Goal: Complete application form

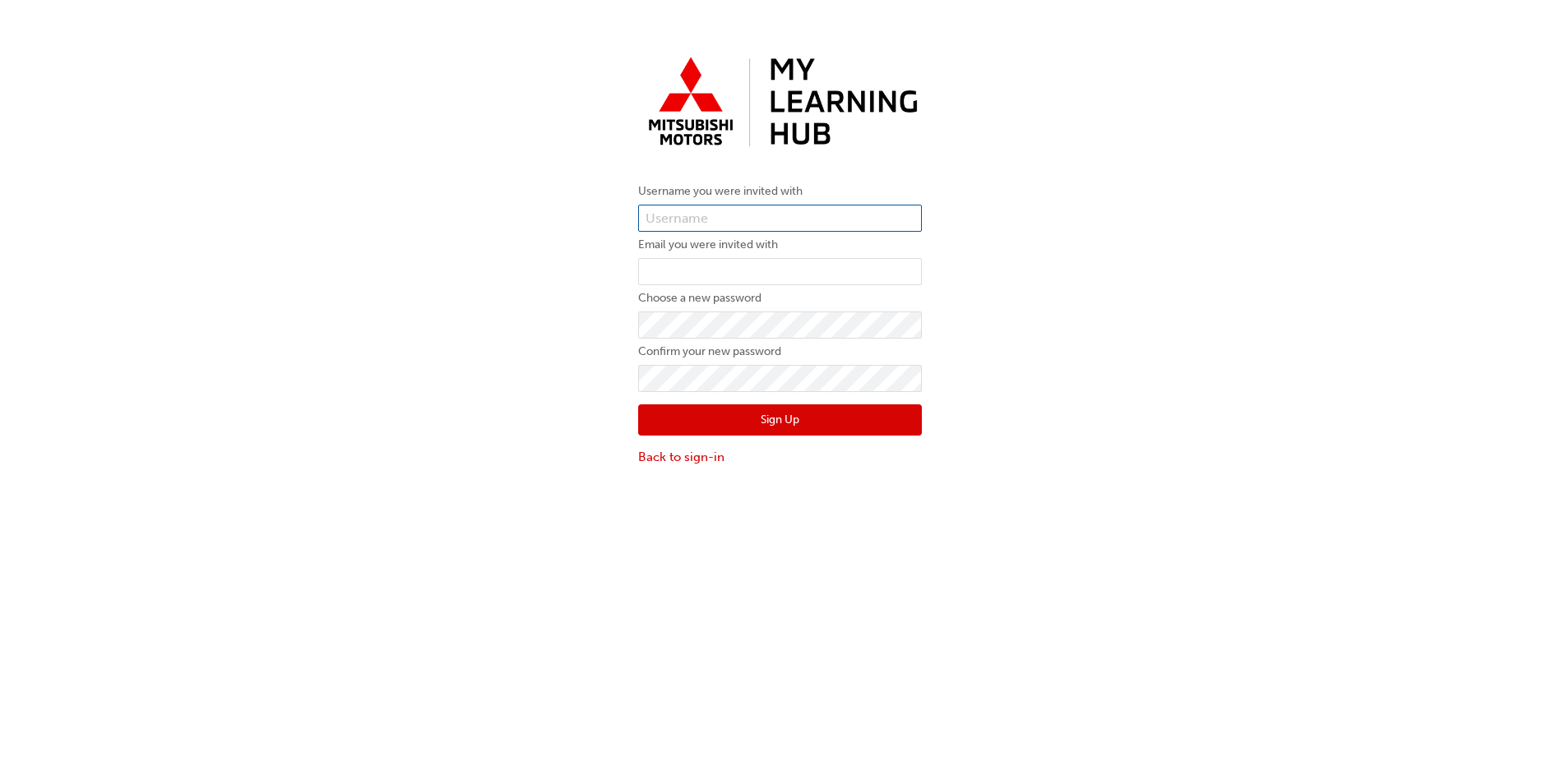
click at [743, 212] on input "text" at bounding box center [780, 218] width 284 height 28
paste input "0005987939"
type input "0005987939"
click at [690, 255] on label "Email you were invited with" at bounding box center [780, 244] width 284 height 20
click at [690, 268] on input "email" at bounding box center [780, 271] width 284 height 28
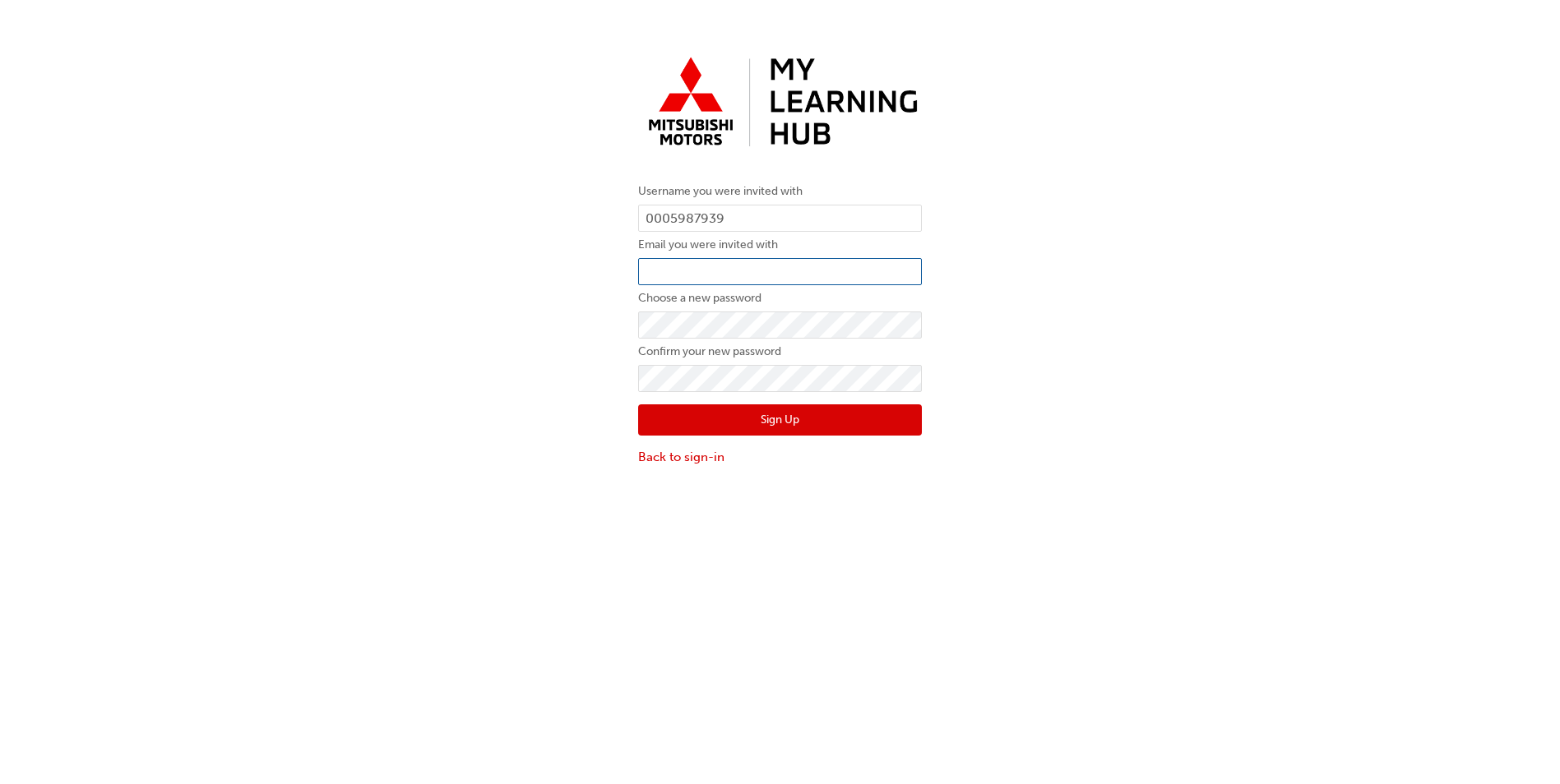
type input "swai.hill@vonbibra.com.au"
click at [597, 309] on div "Username you were invited with 0005987939 Email you were invited with swai.hill…" at bounding box center [780, 257] width 1560 height 442
click at [768, 425] on button "Sign Up" at bounding box center [780, 419] width 284 height 31
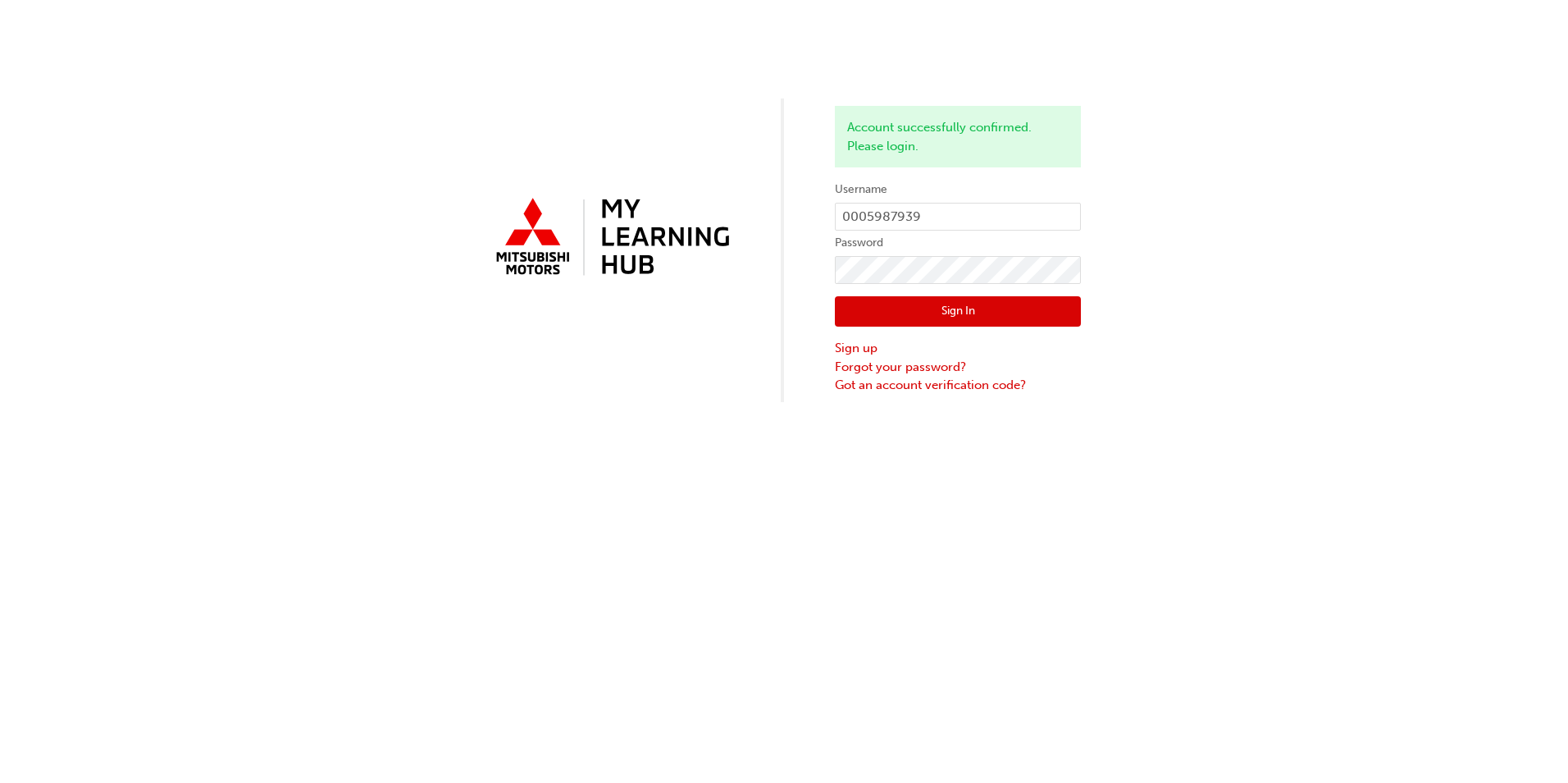
click at [1011, 304] on button "Sign In" at bounding box center [958, 312] width 246 height 31
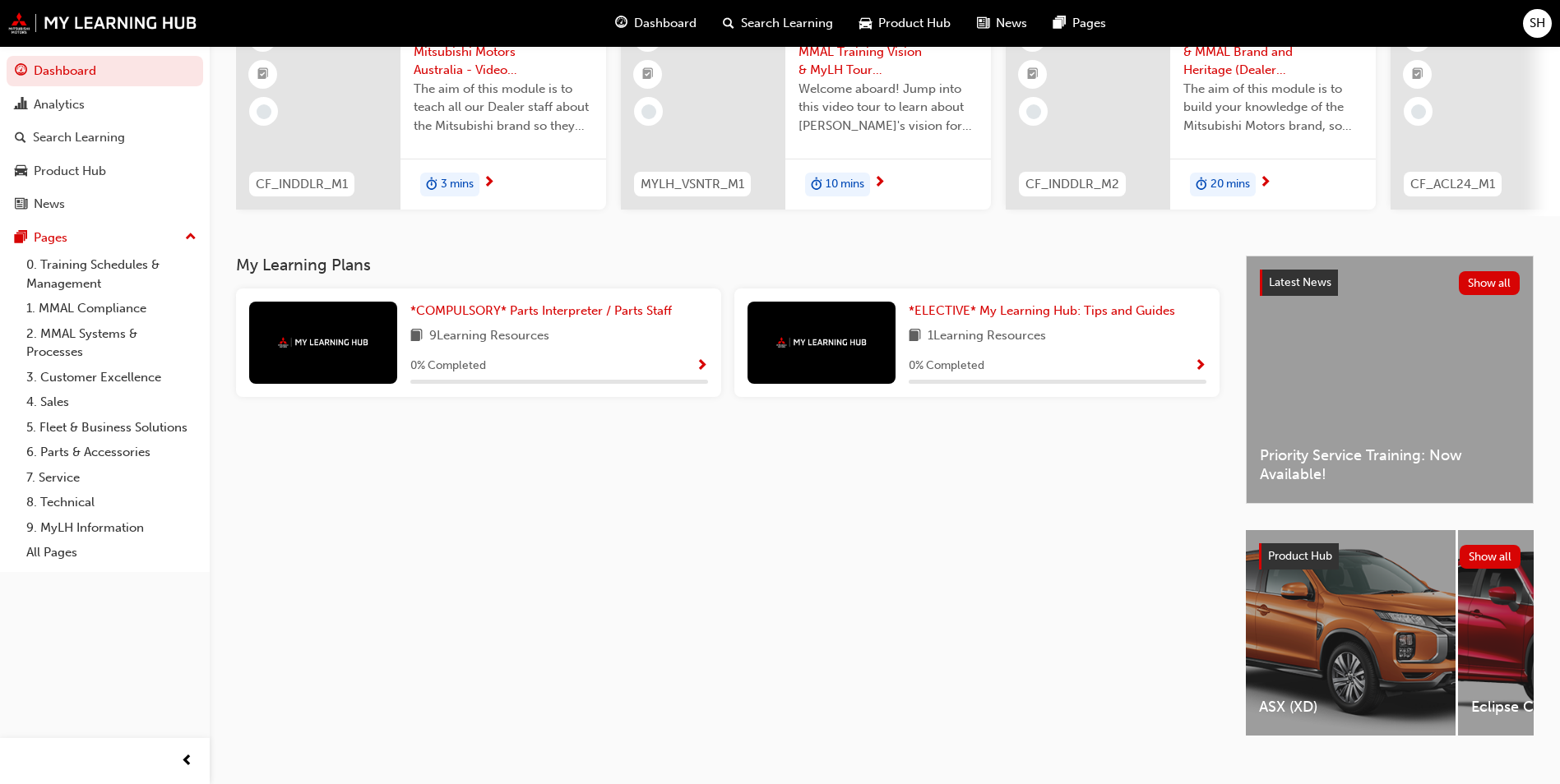
scroll to position [164, 0]
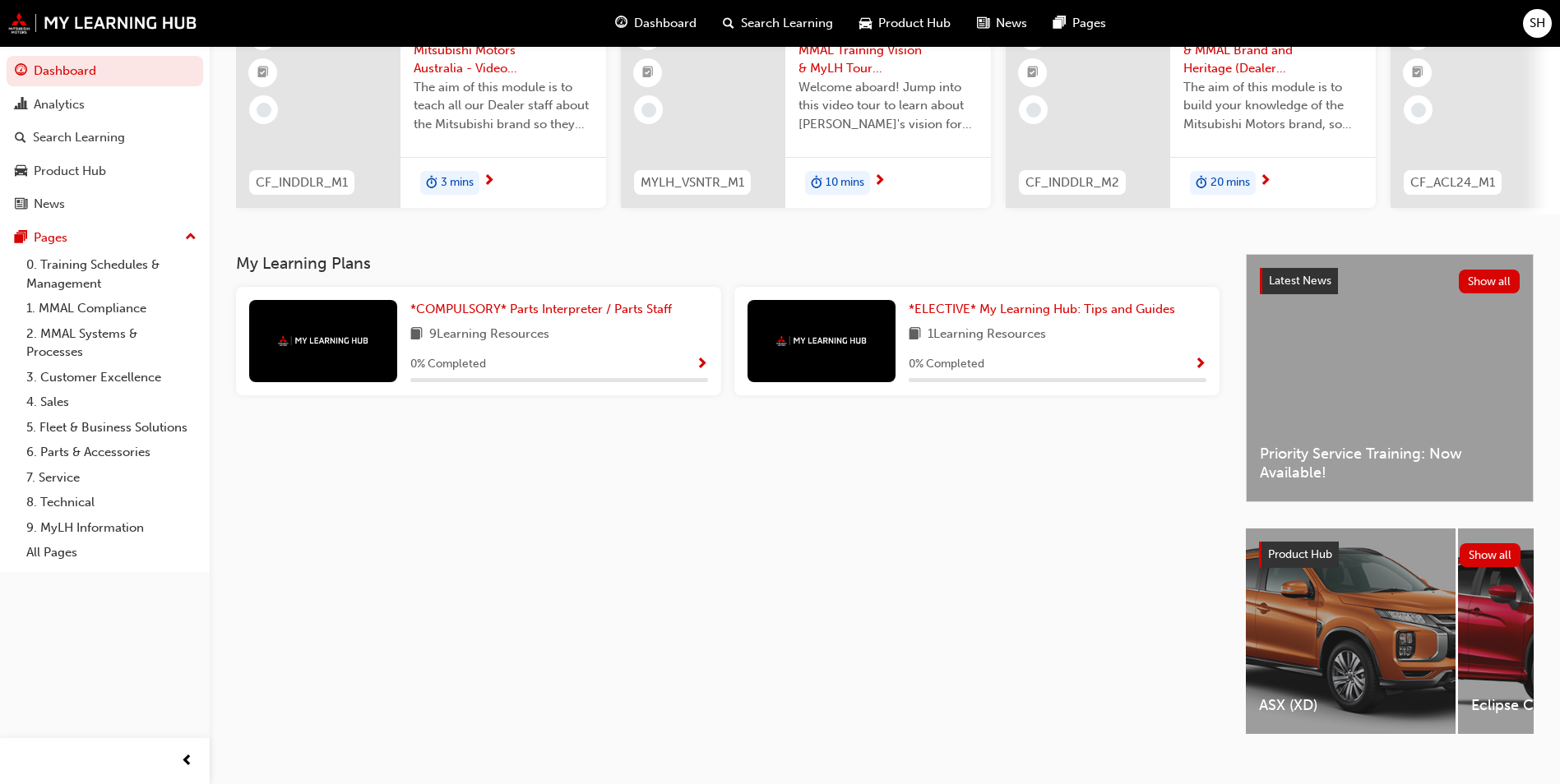
click at [705, 369] on span "Show Progress" at bounding box center [701, 365] width 12 height 15
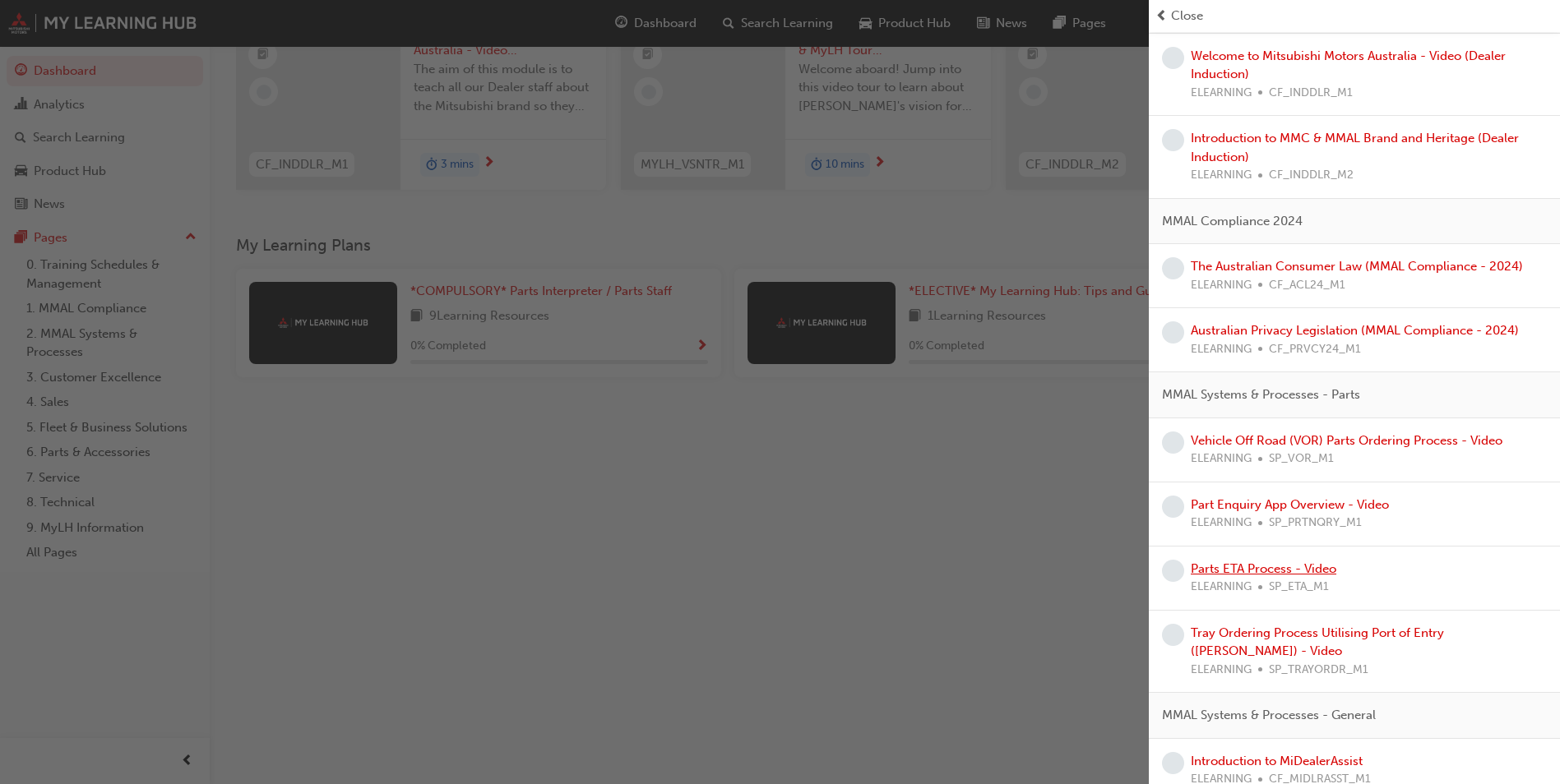
scroll to position [198, 0]
click at [1016, 578] on div "button" at bounding box center [574, 392] width 1149 height 784
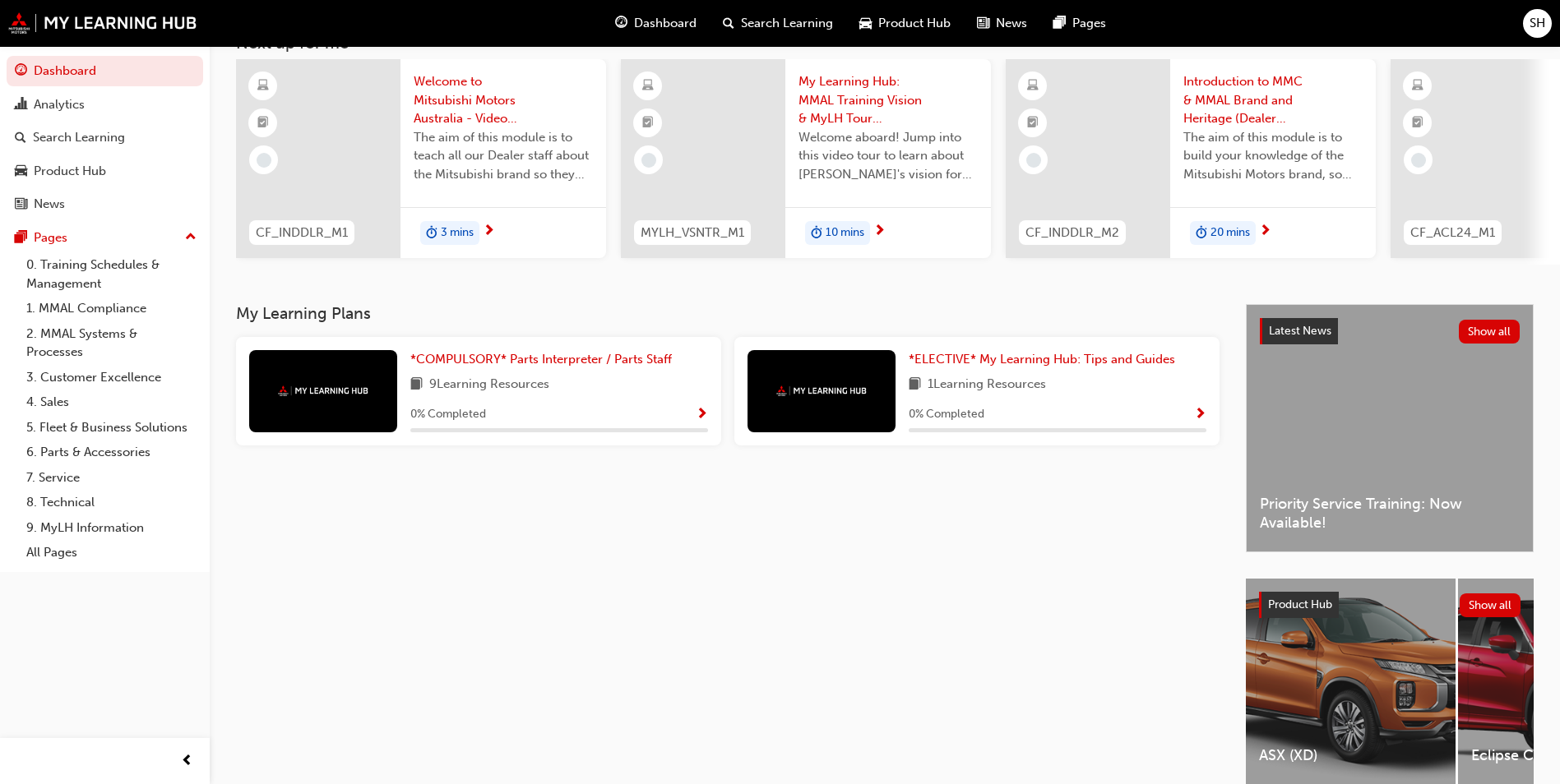
scroll to position [0, 0]
